Goal: Information Seeking & Learning: Learn about a topic

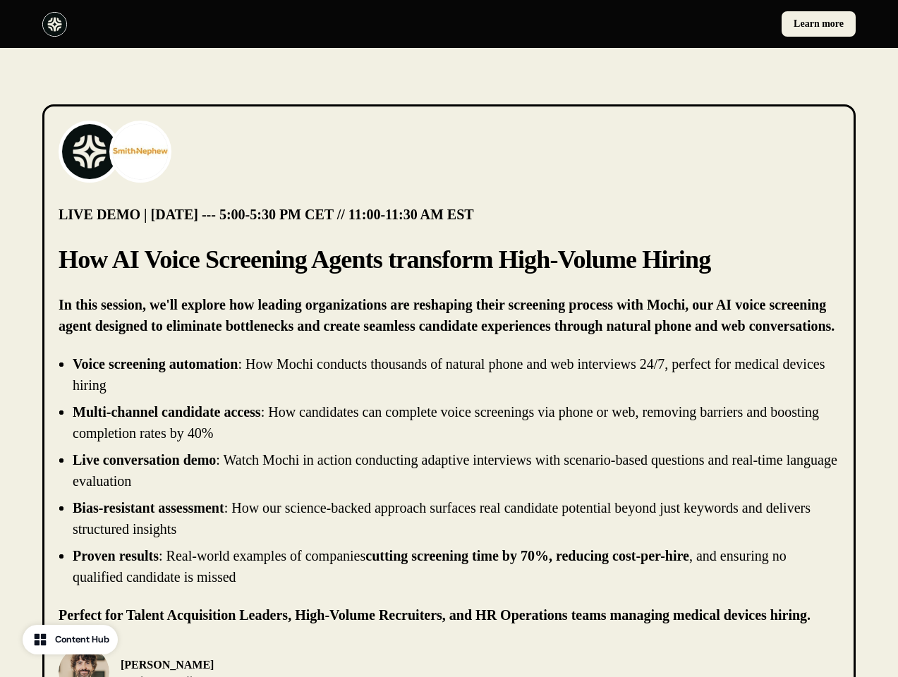
click at [449, 24] on div "Learn more" at bounding box center [449, 24] width 898 height 48
click at [243, 24] on div at bounding box center [242, 24] width 401 height 25
click at [655, 24] on div "Learn more" at bounding box center [655, 23] width 401 height 25
click at [90, 152] on img at bounding box center [89, 151] width 56 height 56
click at [140, 152] on img at bounding box center [140, 151] width 56 height 56
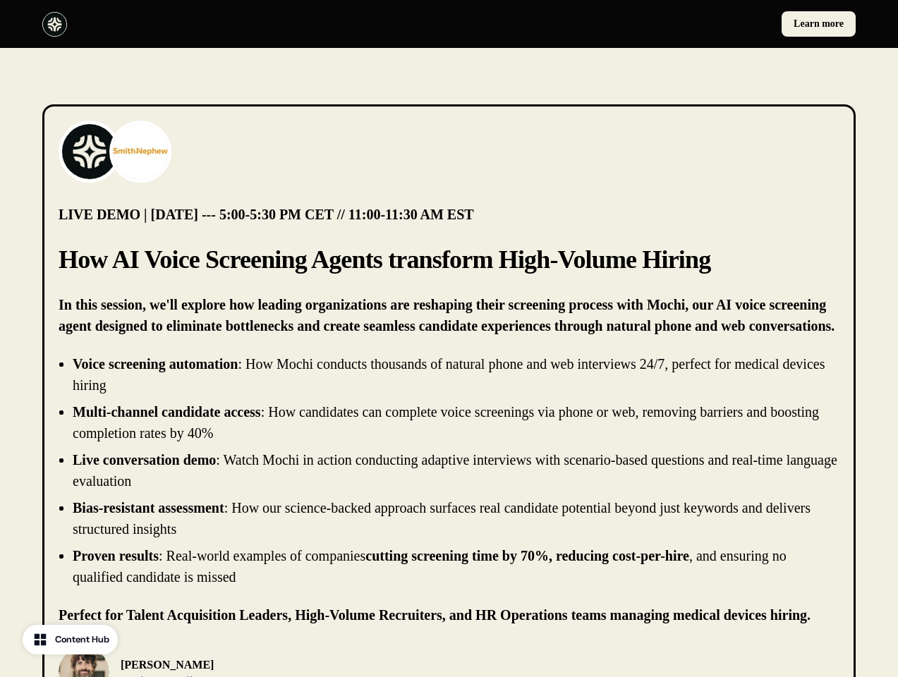
click at [449, 471] on li "Live conversation demo : Watch Mochi in action conducting adaptive interviews w…" at bounding box center [456, 470] width 767 height 42
click at [449, 662] on div "[PERSON_NAME] Chief Product Officer, [PERSON_NAME]" at bounding box center [449, 672] width 781 height 51
click at [250, 662] on div "[PERSON_NAME] Chief Product Officer, [PERSON_NAME]" at bounding box center [250, 672] width 382 height 51
click at [84, 662] on img at bounding box center [84, 672] width 51 height 51
click at [183, 667] on p "[PERSON_NAME]" at bounding box center [205, 665] width 169 height 17
